Goal: Find specific page/section: Find specific page/section

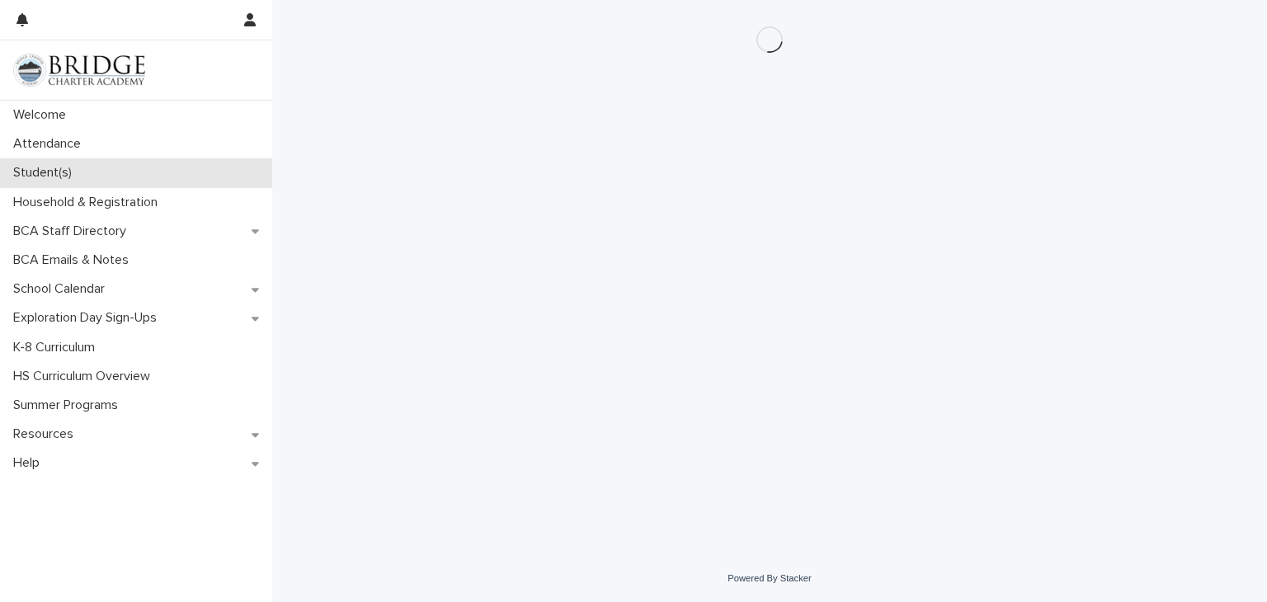
click at [43, 169] on p "Student(s)" at bounding box center [46, 173] width 78 height 16
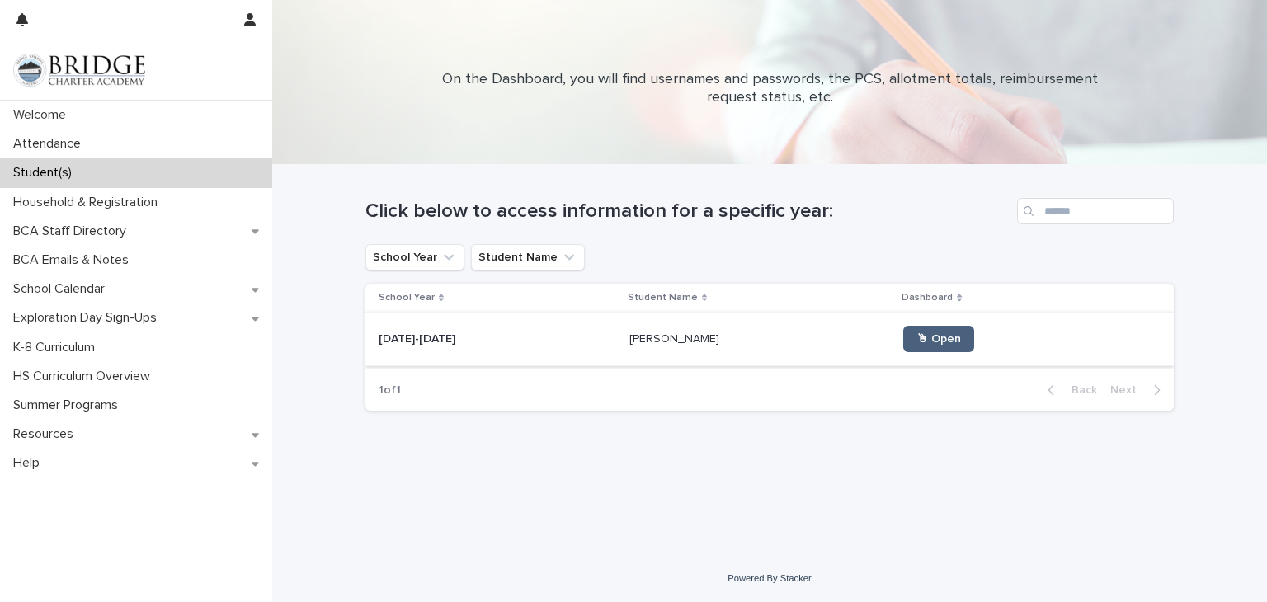
click at [916, 341] on span "🖱 Open" at bounding box center [938, 339] width 45 height 12
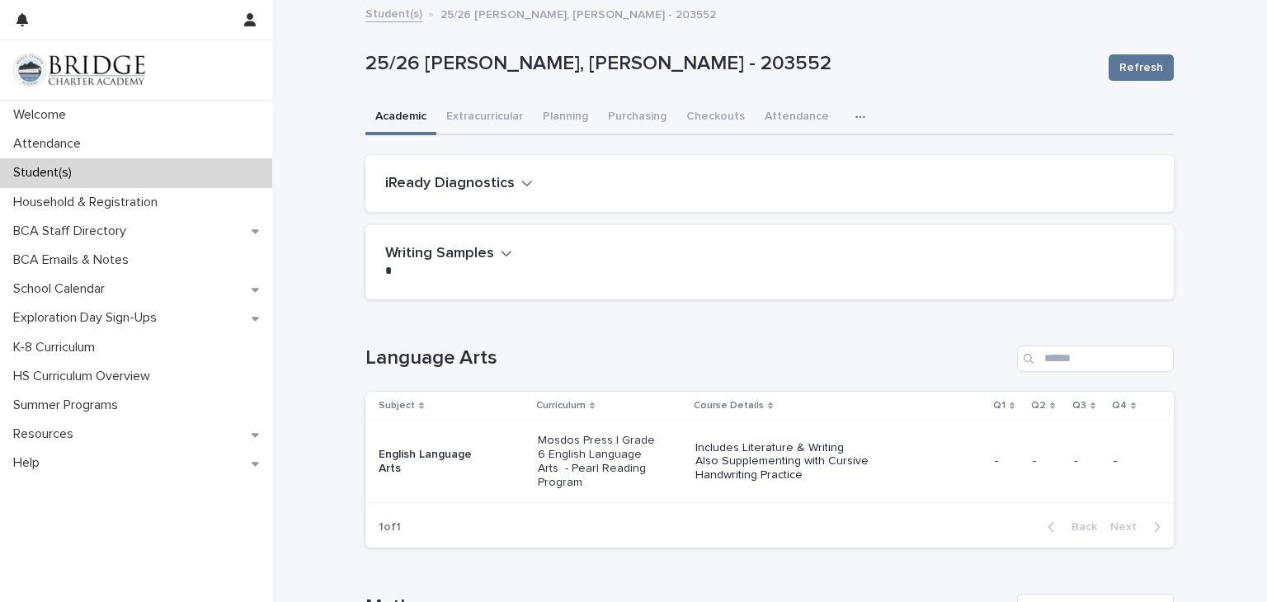
click at [855, 113] on icon "button" at bounding box center [860, 117] width 10 height 12
click at [806, 159] on button "General" at bounding box center [808, 160] width 109 height 25
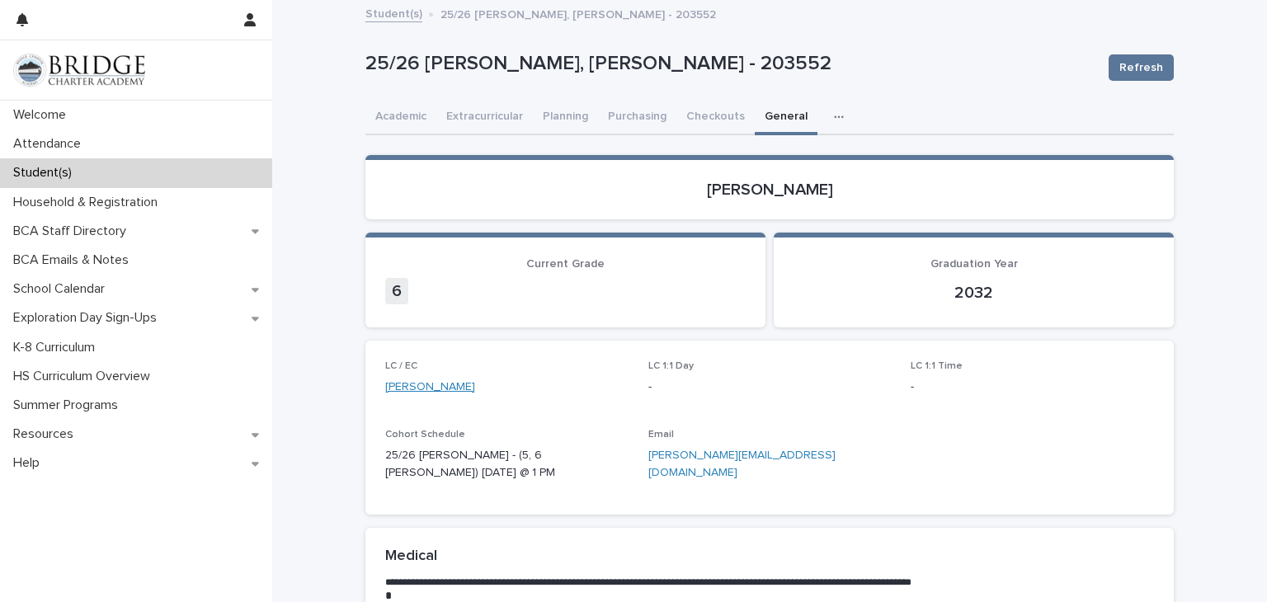
click at [398, 383] on link "[PERSON_NAME]" at bounding box center [430, 387] width 90 height 17
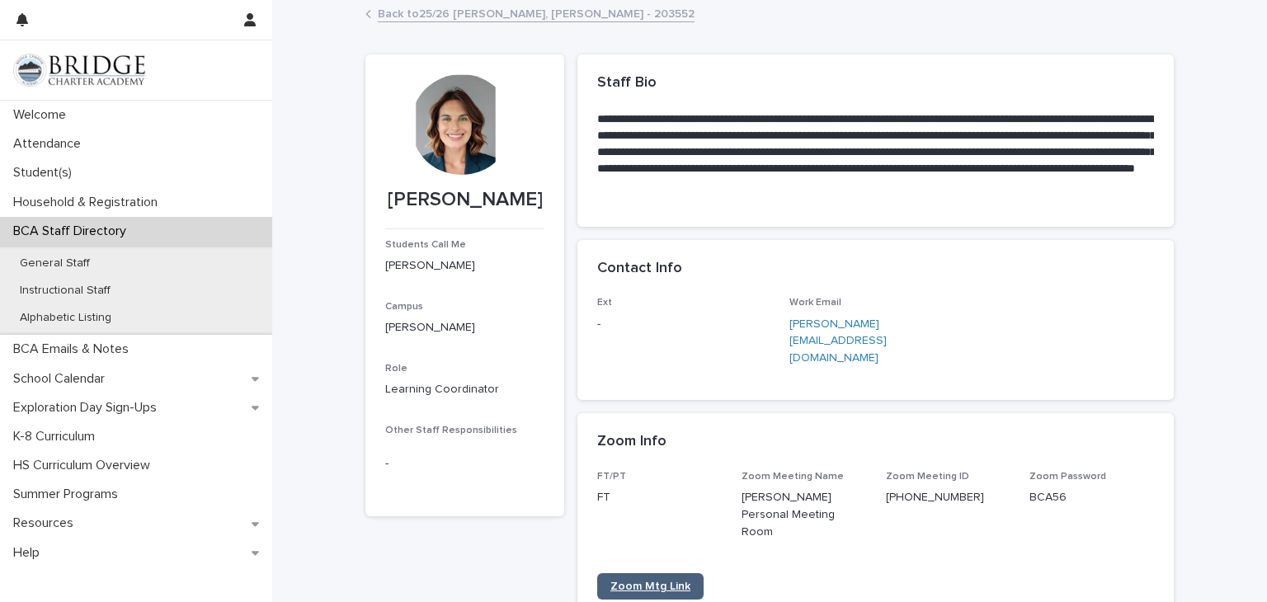
click at [643, 573] on link "Zoom Mtg Link" at bounding box center [650, 586] width 106 height 26
